Goal: Task Accomplishment & Management: Use online tool/utility

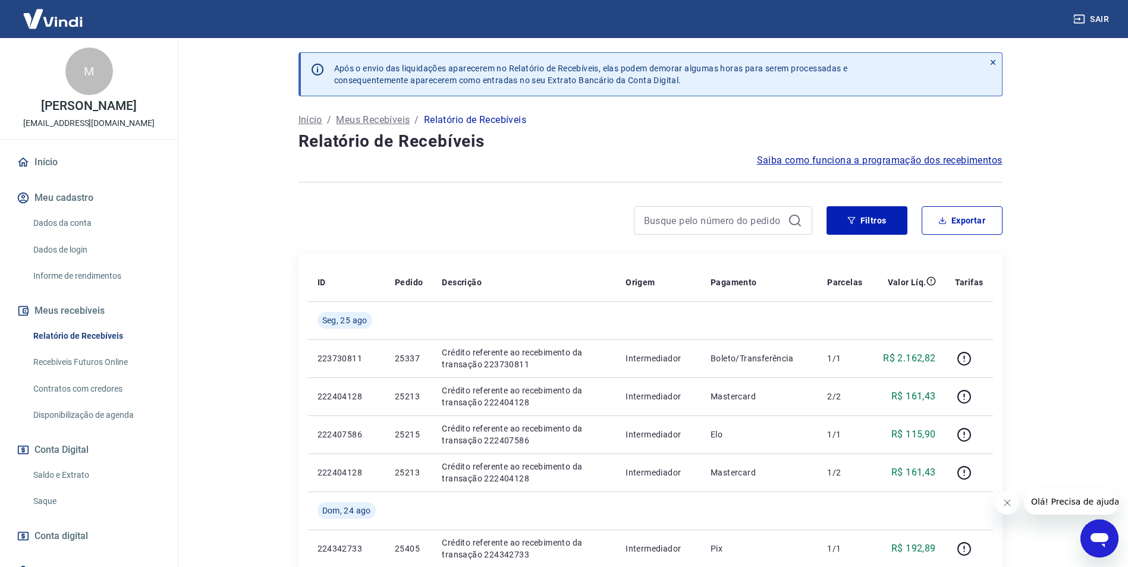
click at [56, 472] on link "Saldo e Extrato" at bounding box center [96, 475] width 135 height 24
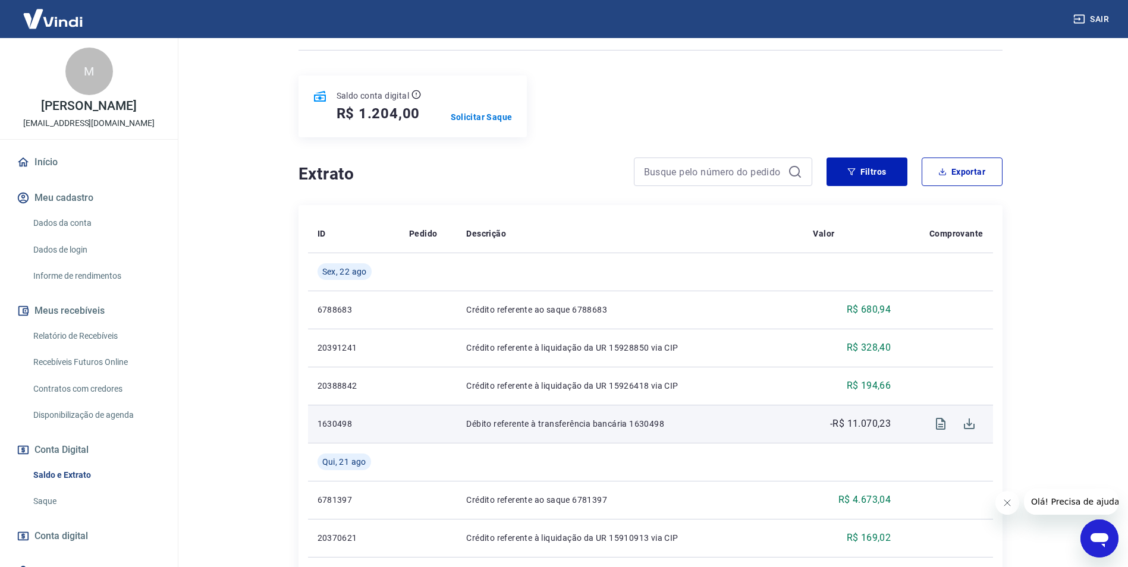
scroll to position [119, 0]
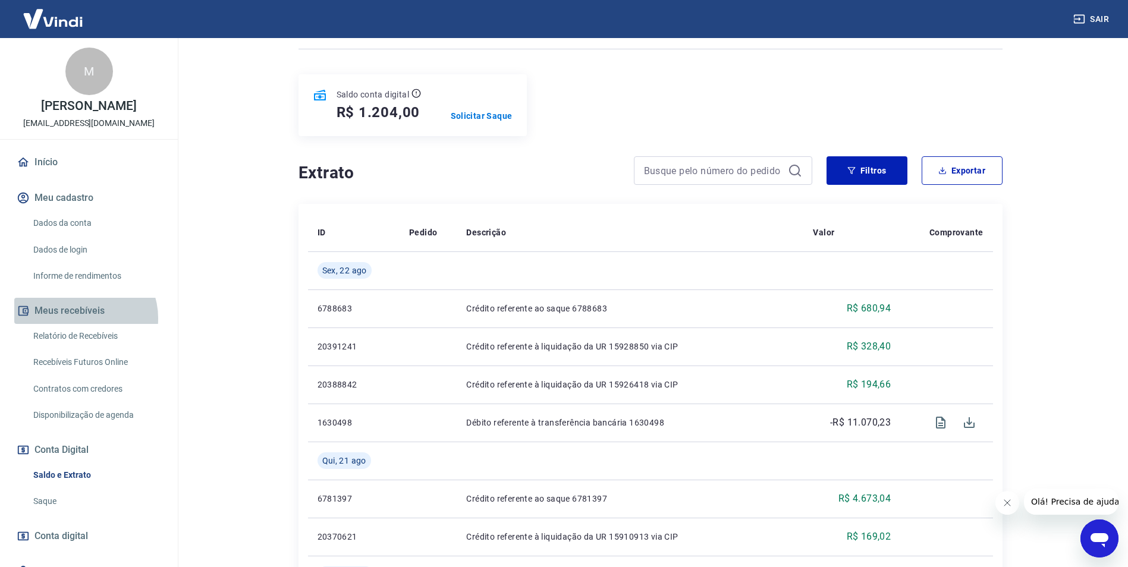
click at [83, 318] on button "Meus recebíveis" at bounding box center [88, 311] width 149 height 26
click at [81, 344] on link "Relatório de Recebíveis" at bounding box center [96, 336] width 135 height 24
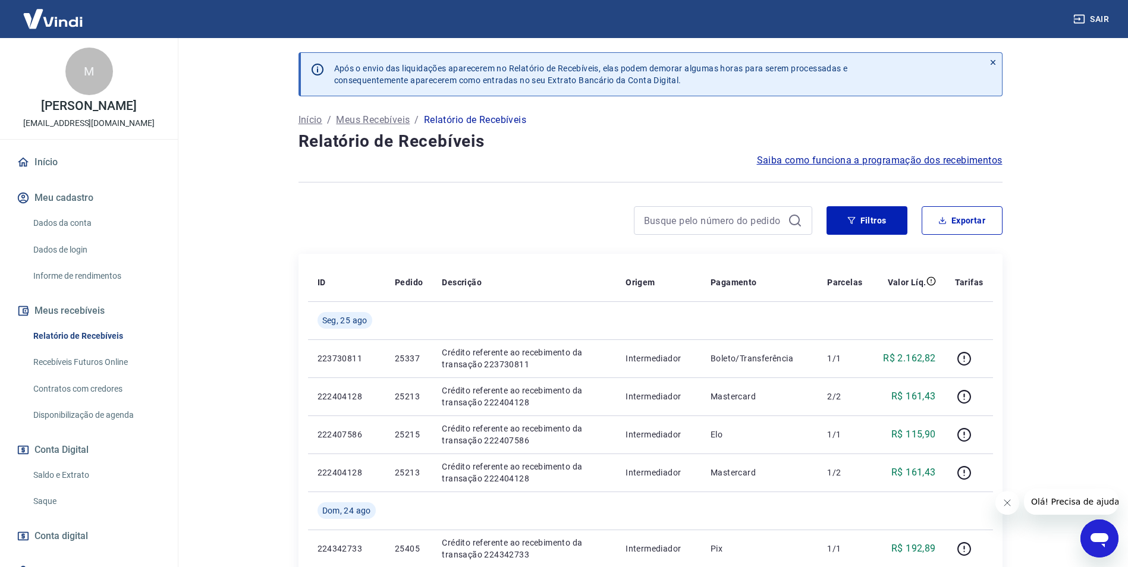
click at [918, 212] on div "Filtros Exportar" at bounding box center [914, 220] width 176 height 29
click at [890, 212] on button "Filtros" at bounding box center [866, 220] width 81 height 29
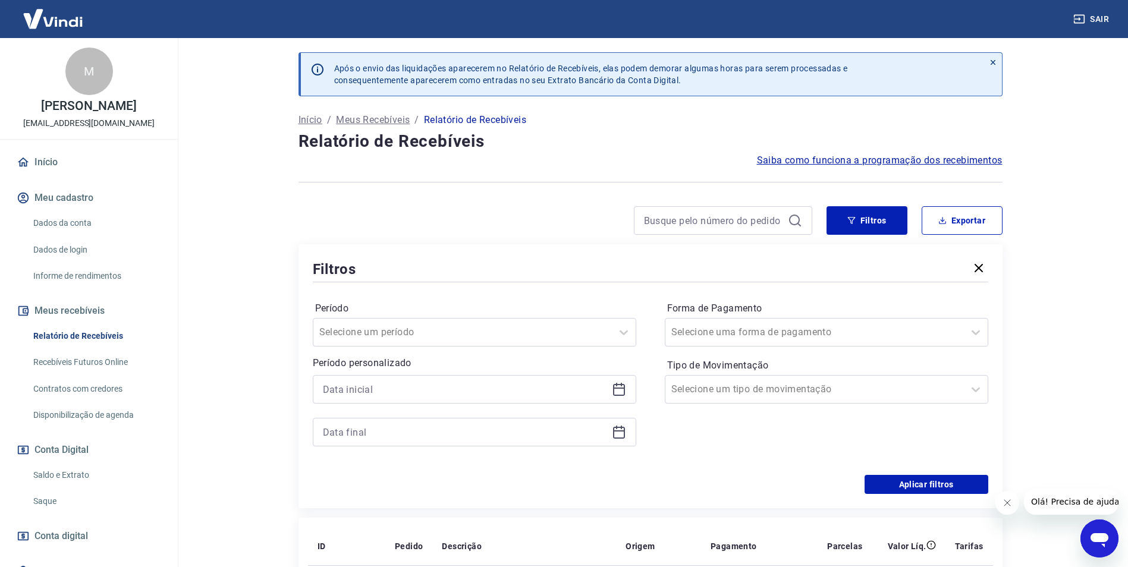
click at [621, 386] on icon at bounding box center [621, 385] width 1 height 4
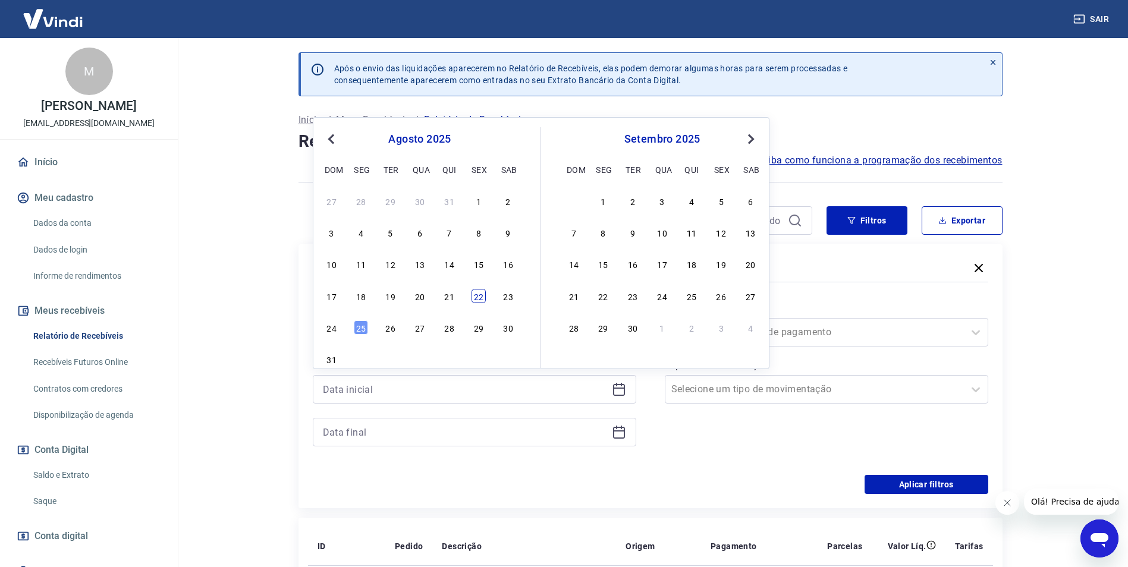
click at [478, 295] on div "22" at bounding box center [478, 296] width 14 height 14
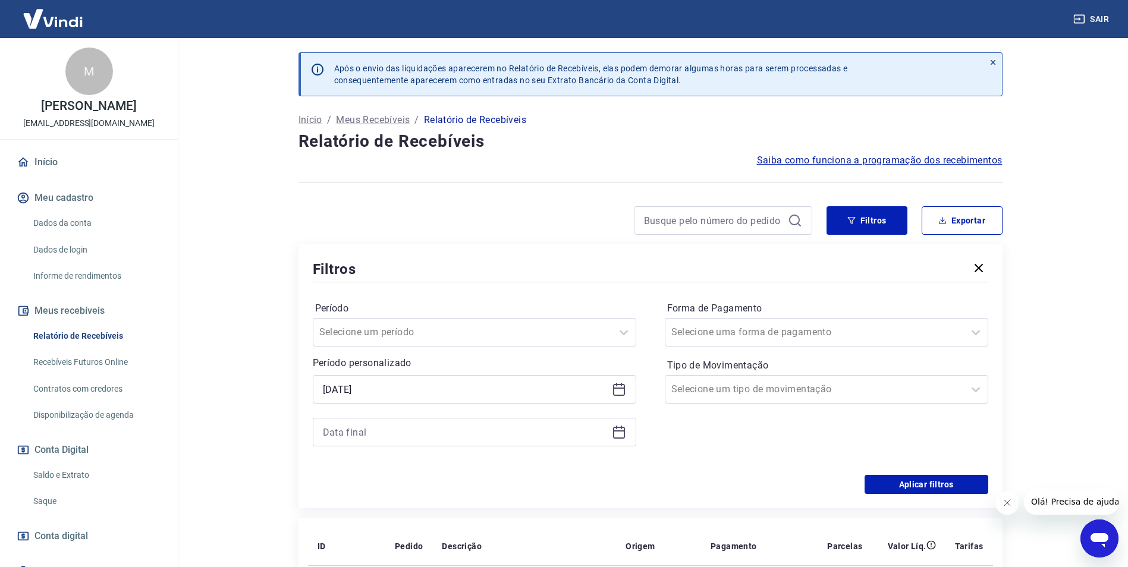
type input "[DATE]"
click at [621, 431] on icon at bounding box center [619, 430] width 12 height 1
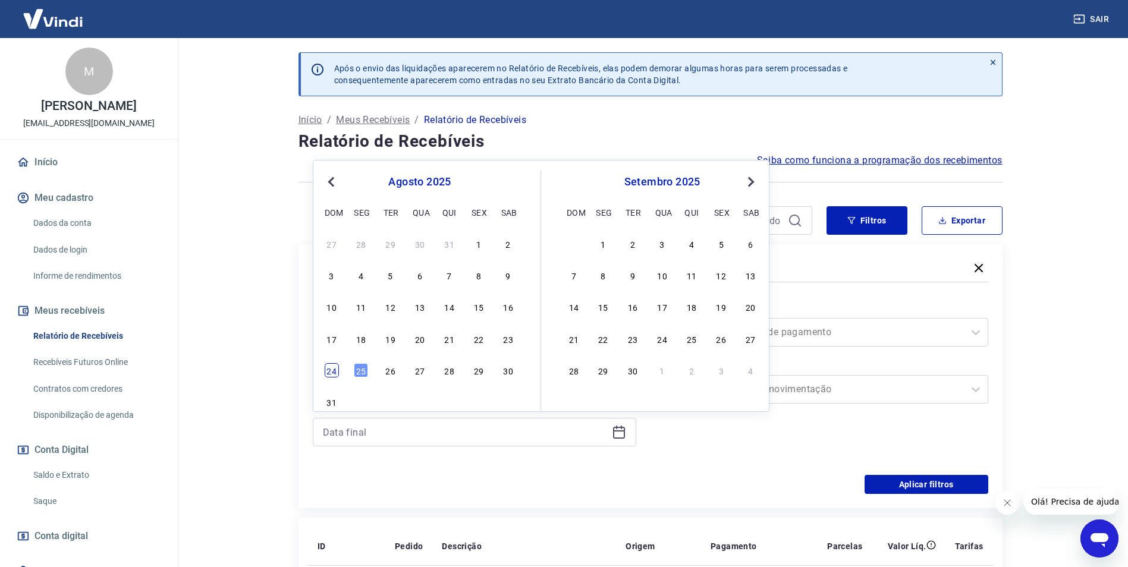
click at [329, 369] on div "24" at bounding box center [332, 370] width 14 height 14
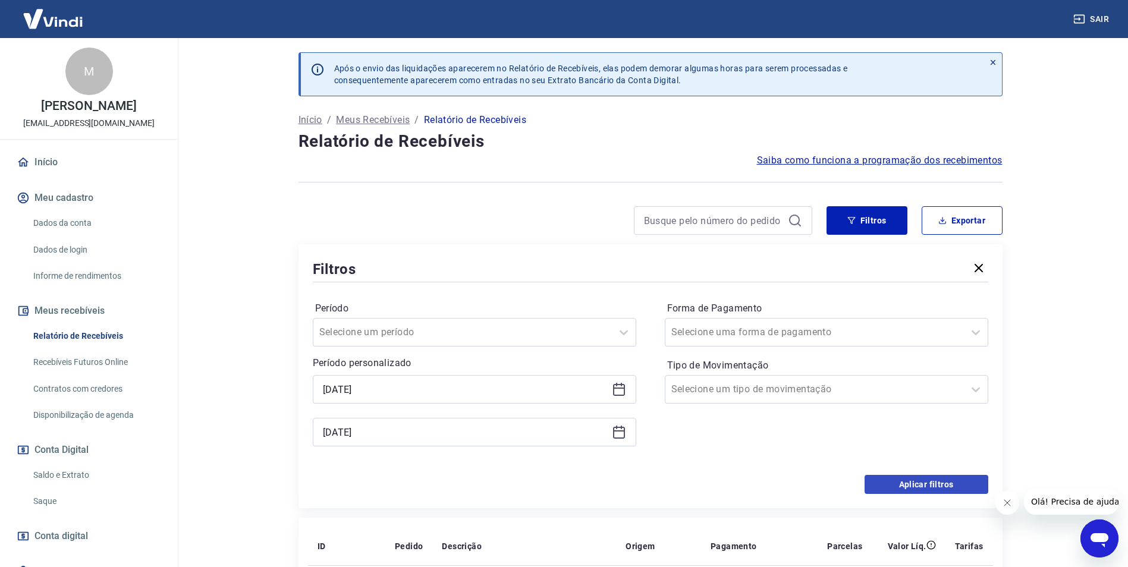
type input "[DATE]"
click at [899, 485] on button "Aplicar filtros" at bounding box center [926, 484] width 124 height 19
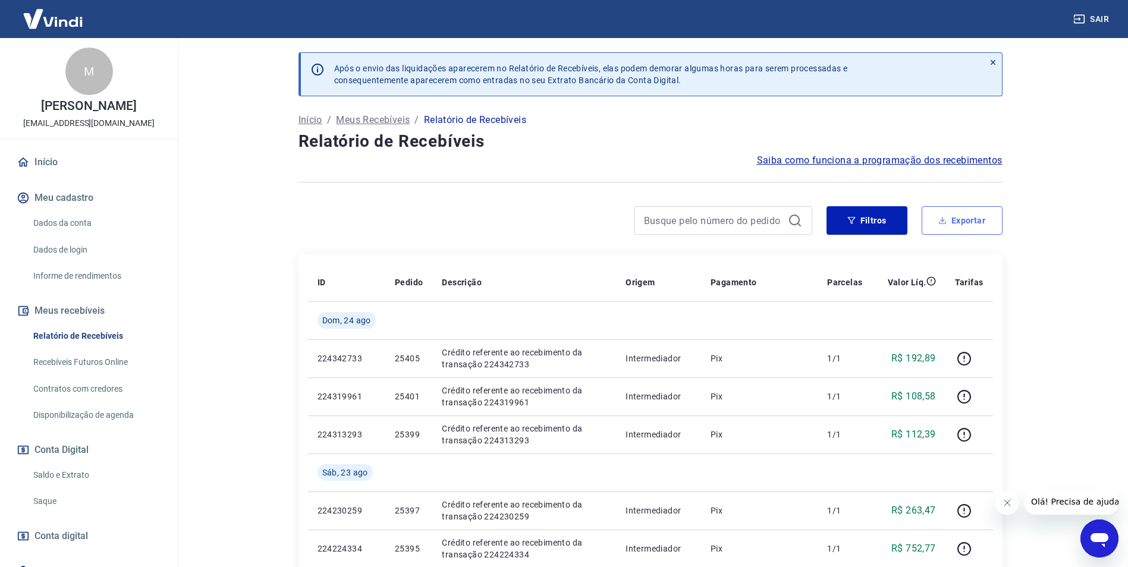
click at [975, 208] on button "Exportar" at bounding box center [961, 220] width 81 height 29
type input "[DATE]"
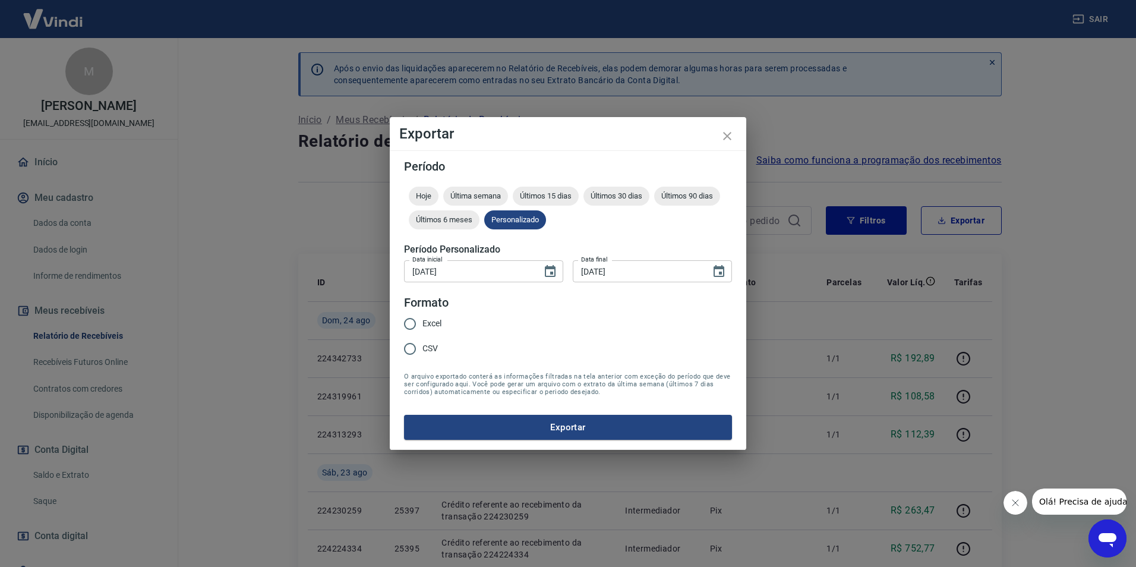
click at [402, 326] on input "Excel" at bounding box center [410, 323] width 25 height 25
radio input "true"
click at [569, 421] on button "Exportar" at bounding box center [568, 427] width 328 height 25
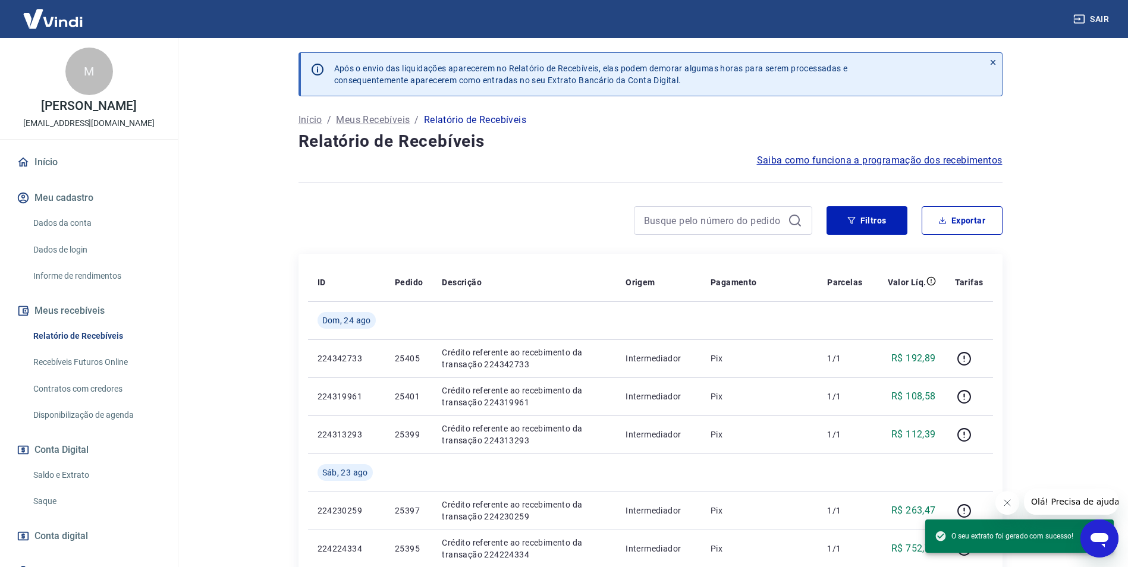
drag, startPoint x: 489, startPoint y: 170, endPoint x: 527, endPoint y: 96, distance: 82.9
click at [489, 171] on div at bounding box center [650, 182] width 704 height 29
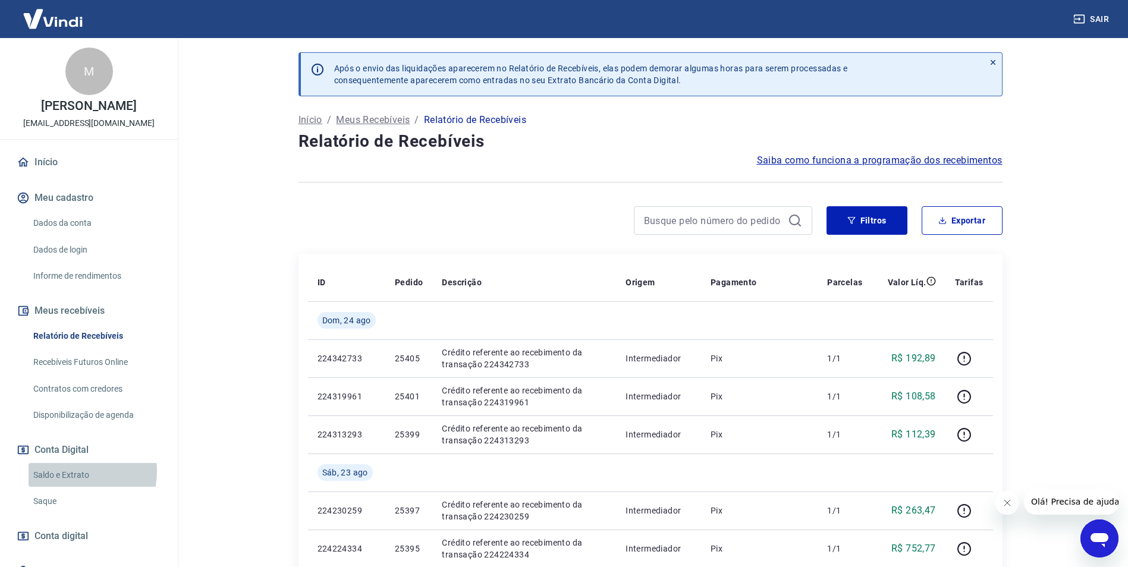
click at [68, 471] on link "Saldo e Extrato" at bounding box center [96, 475] width 135 height 24
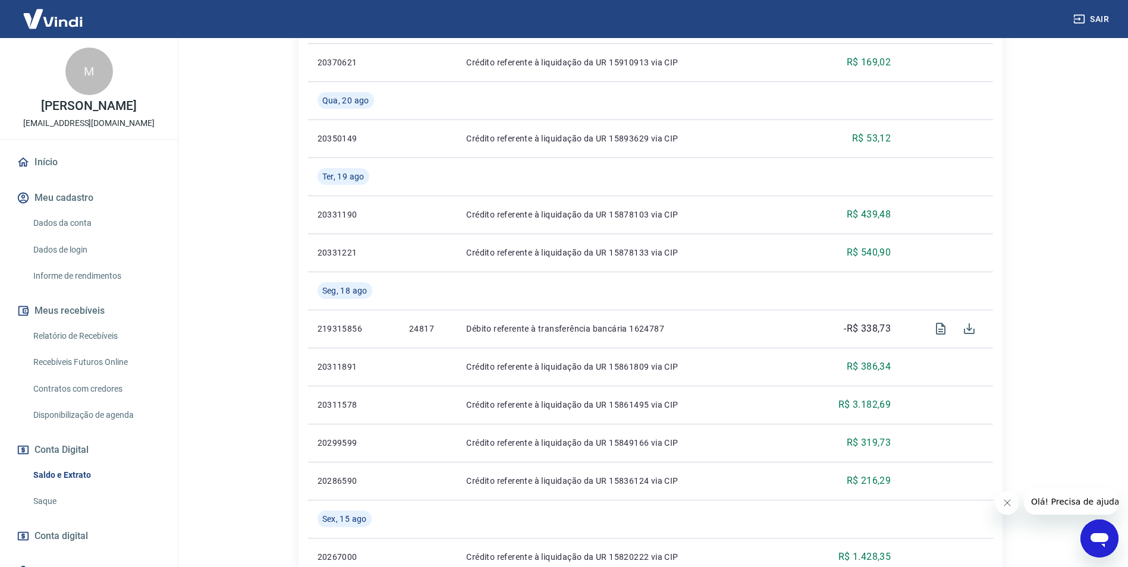
scroll to position [594, 0]
